Goal: Use online tool/utility: Utilize a website feature to perform a specific function

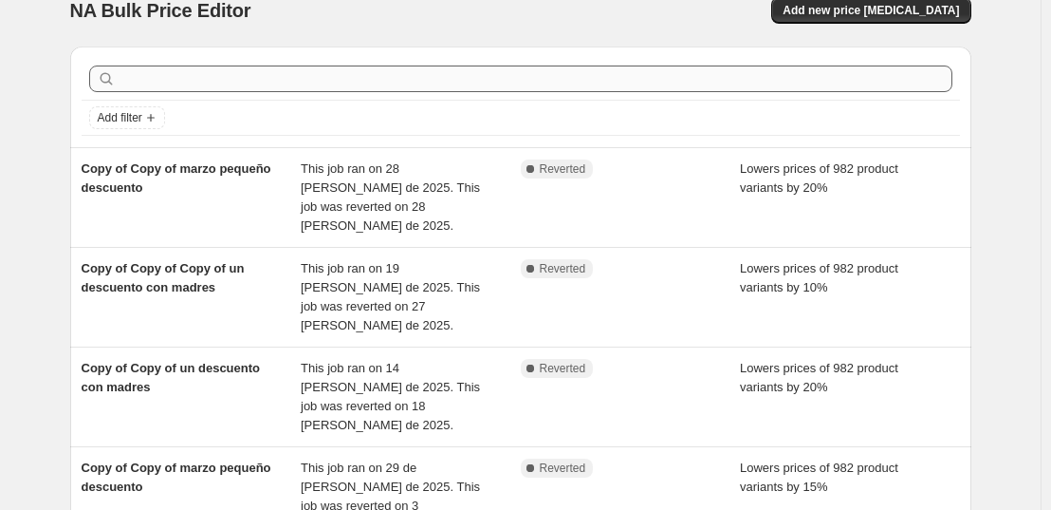
scroll to position [31, 0]
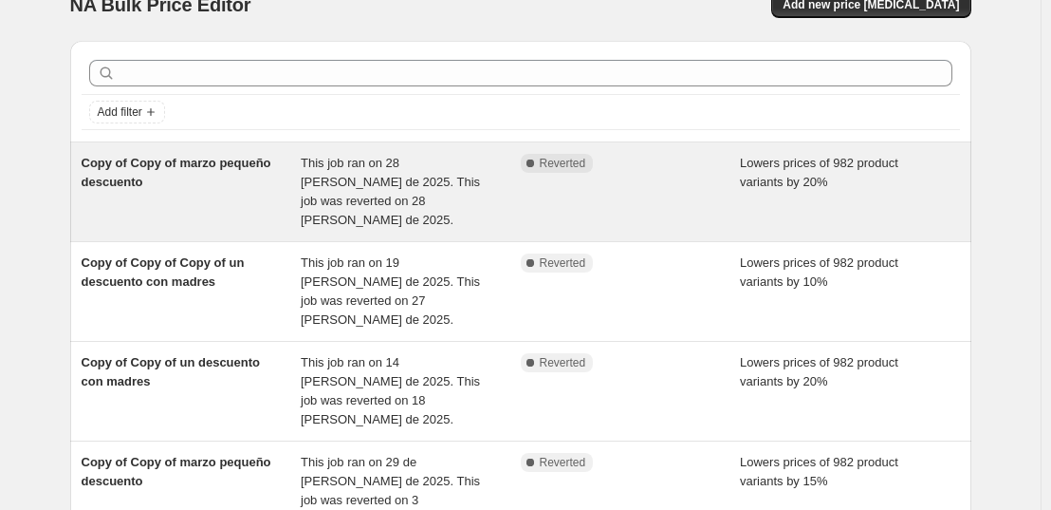
click at [268, 175] on div "Copy of Copy of marzo pequeño descuento" at bounding box center [192, 192] width 220 height 76
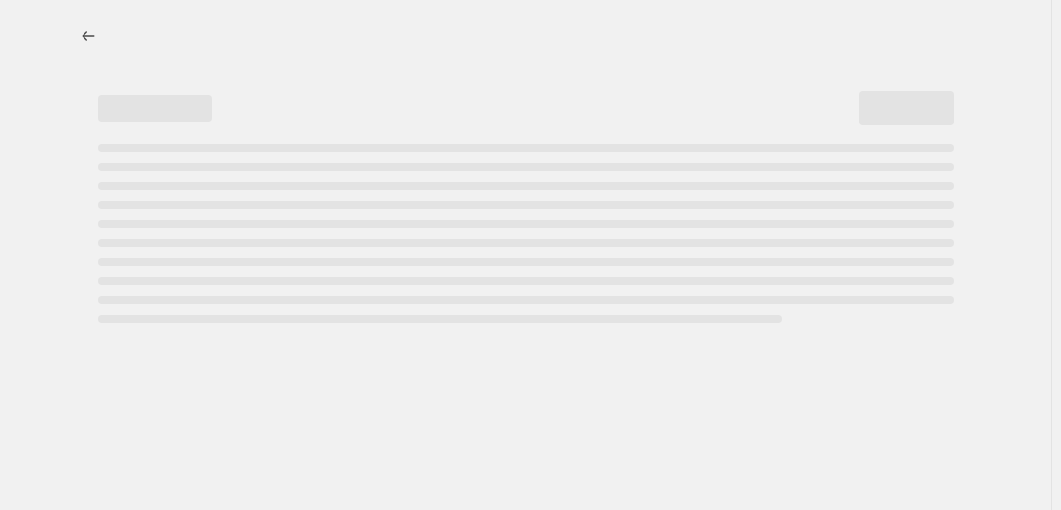
select select "percentage"
select select "collection"
select select "not_equal"
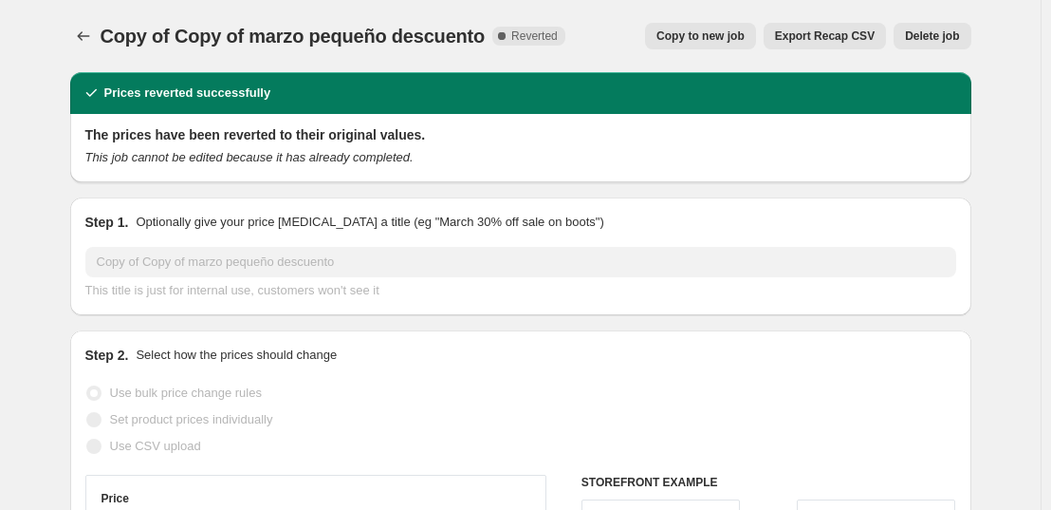
click at [601, 18] on div "Copy of Copy of marzo pequeño descuento. This page is ready Copy of Copy of mar…" at bounding box center [520, 36] width 901 height 72
